Goal: Navigation & Orientation: Find specific page/section

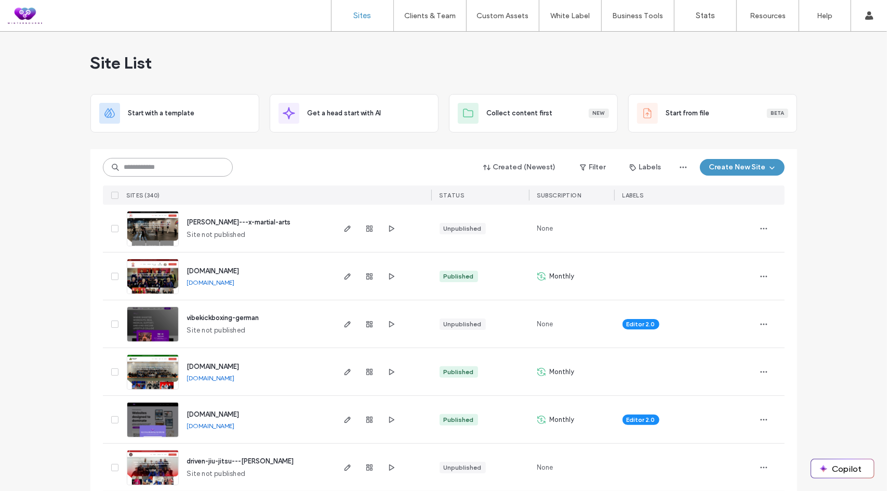
click at [190, 171] on input at bounding box center [168, 167] width 130 height 19
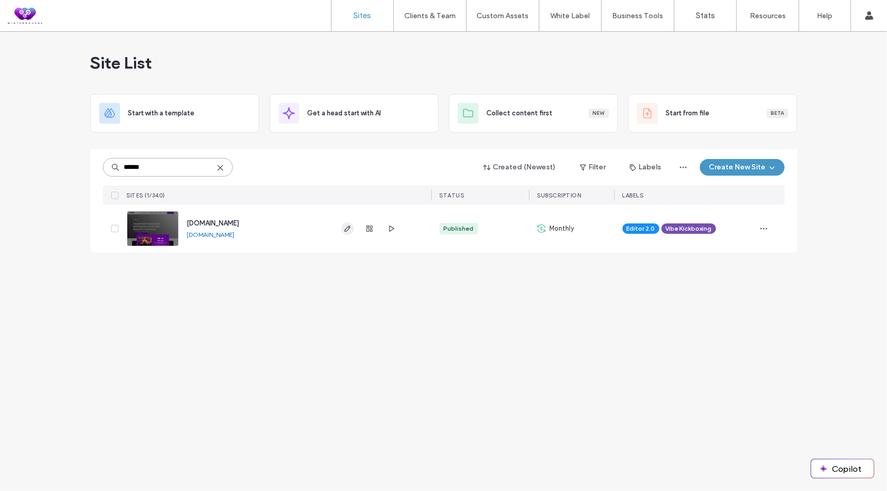
type input "******"
click at [345, 228] on use "button" at bounding box center [347, 228] width 6 height 6
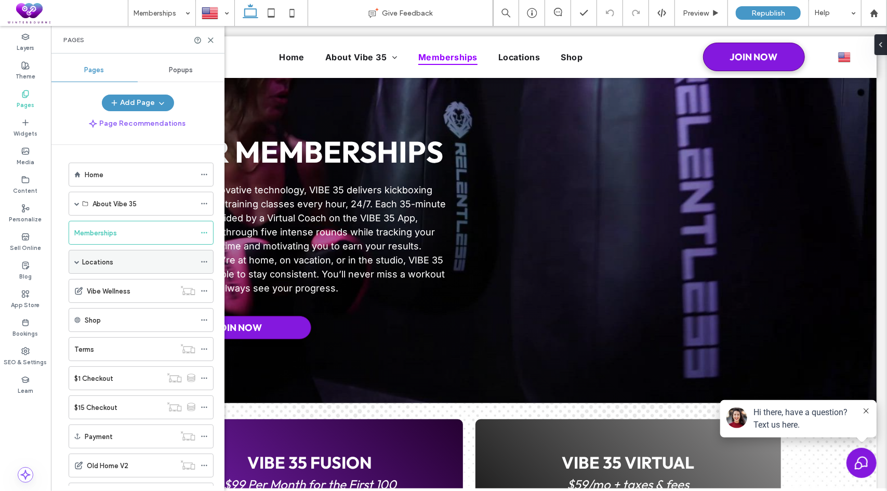
click at [76, 259] on span at bounding box center [76, 261] width 5 height 5
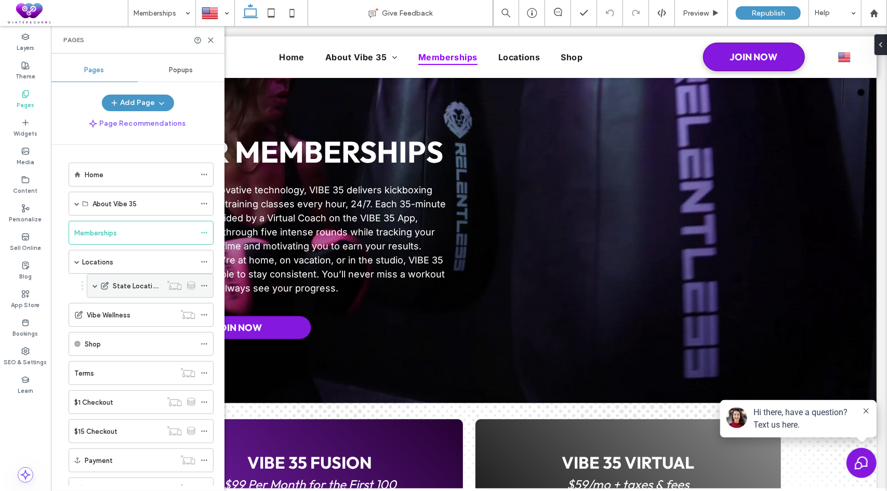
click at [95, 285] on span at bounding box center [94, 285] width 5 height 5
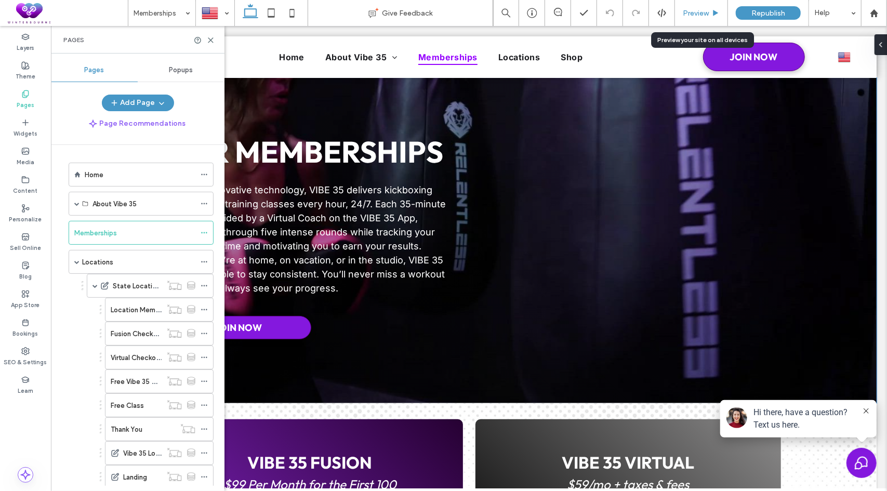
click at [700, 14] on span "Preview" at bounding box center [696, 13] width 26 height 9
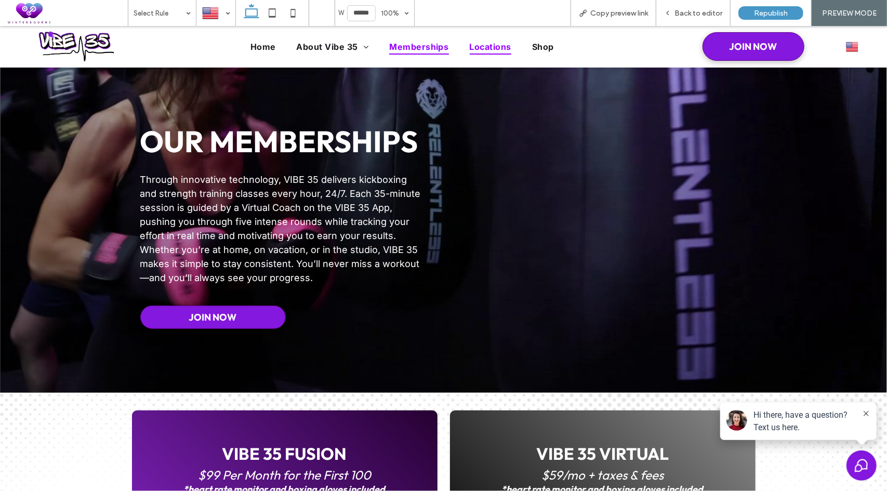
click at [481, 52] on span "Locations" at bounding box center [491, 46] width 42 height 16
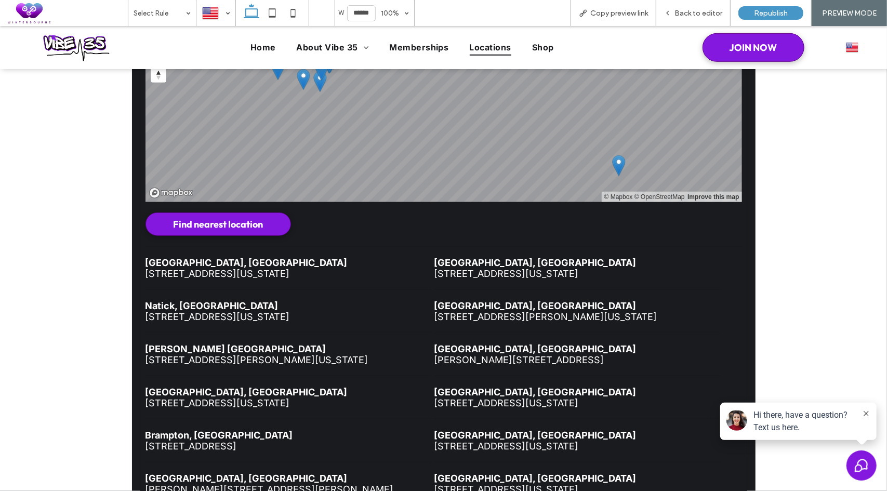
scroll to position [521, 0]
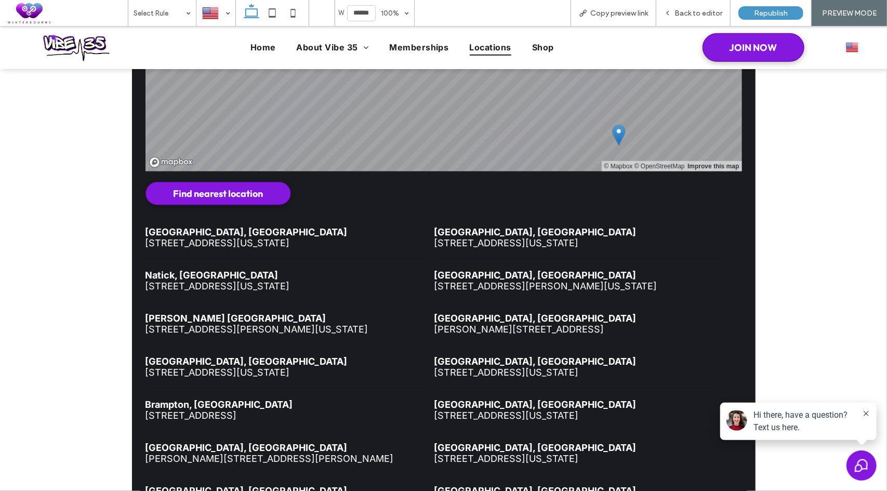
click at [594, 228] on li "[GEOGRAPHIC_DATA], [GEOGRAPHIC_DATA] [STREET_ADDRESS][US_STATE]" at bounding box center [577, 237] width 286 height 43
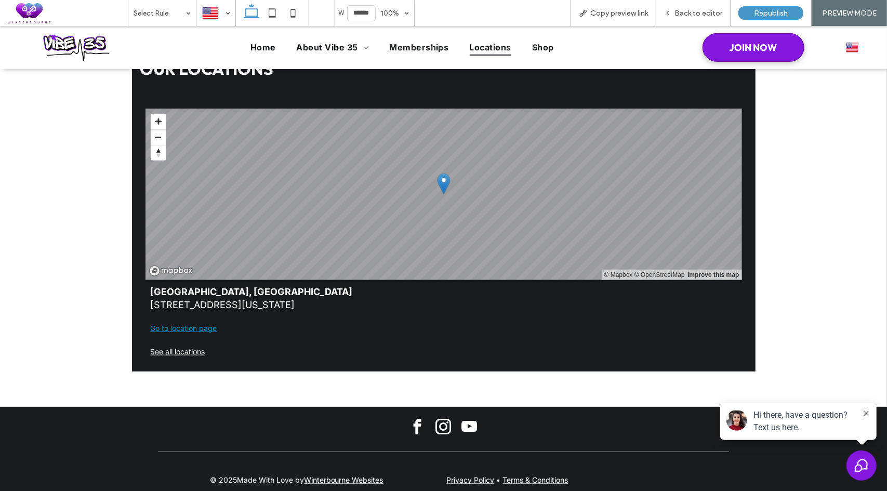
click at [187, 321] on link "Go to location page" at bounding box center [444, 327] width 586 height 13
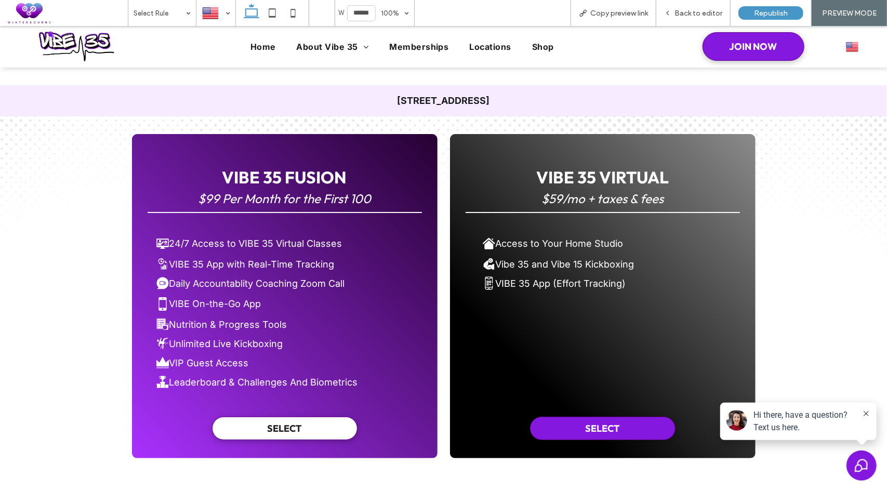
scroll to position [208, 0]
